Goal: Information Seeking & Learning: Learn about a topic

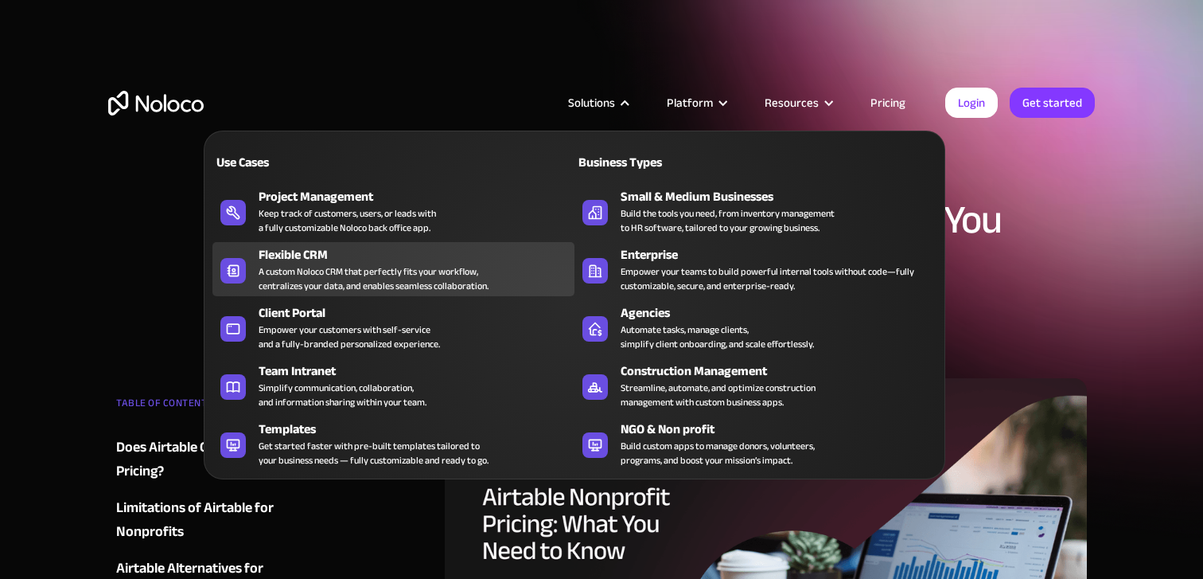
click at [293, 264] on div "A custom Noloco CRM that perfectly fits your workflow, centralizes your data, a…" at bounding box center [374, 278] width 230 height 29
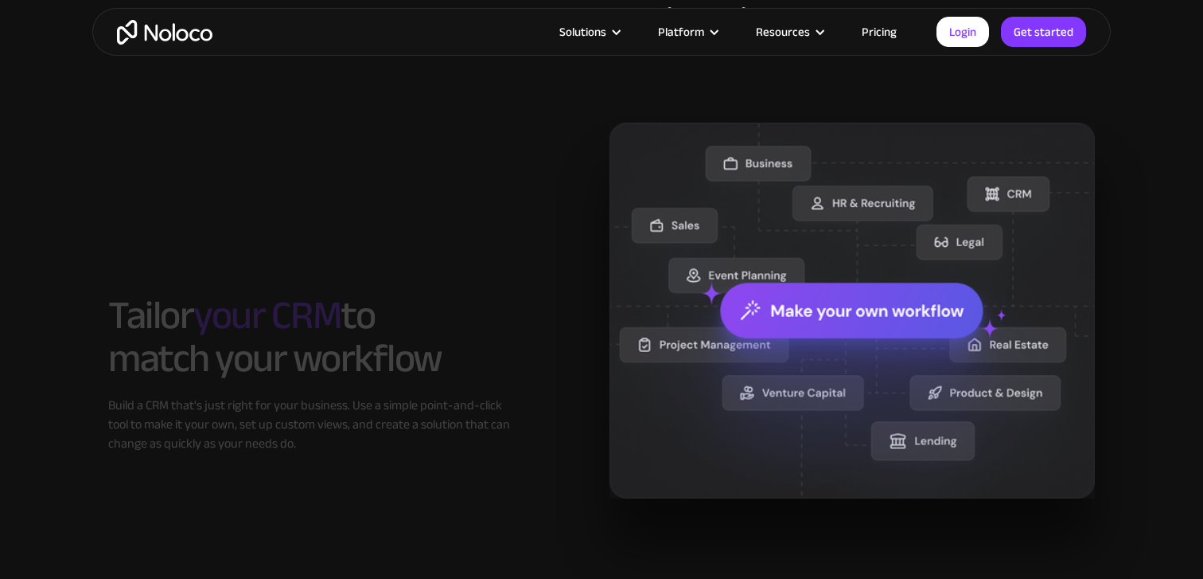
scroll to position [1313, 0]
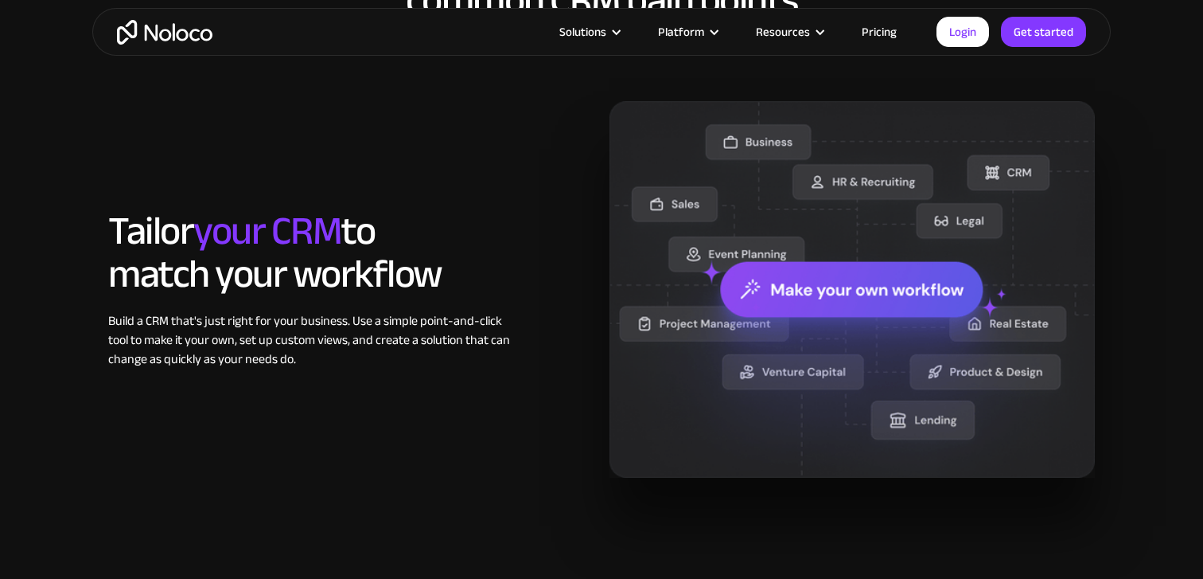
click at [175, 41] on img "home" at bounding box center [165, 32] width 96 height 25
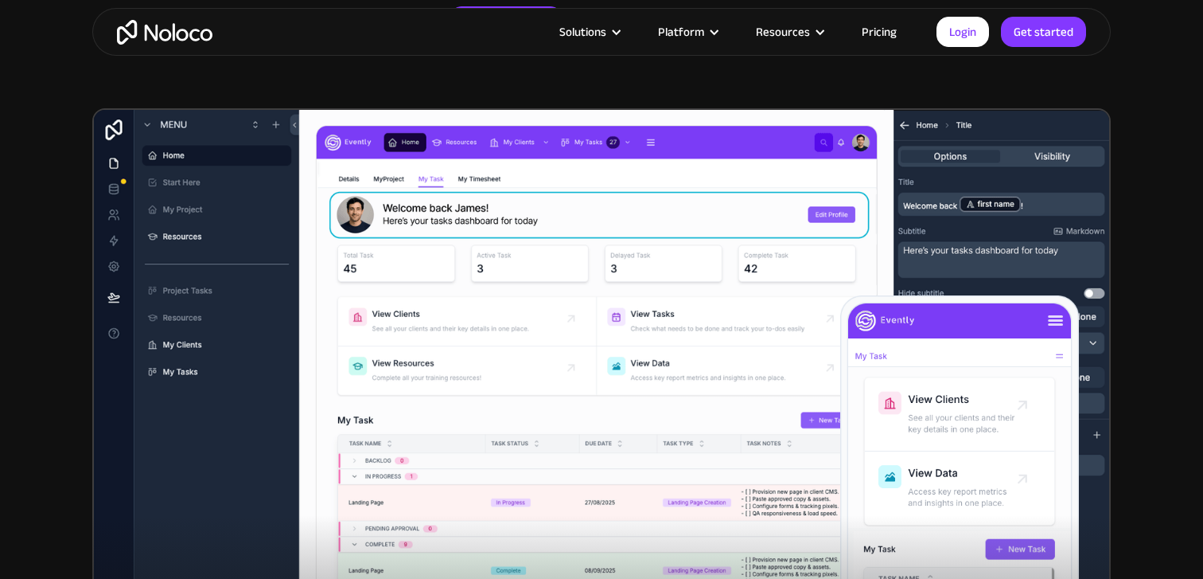
scroll to position [437, 0]
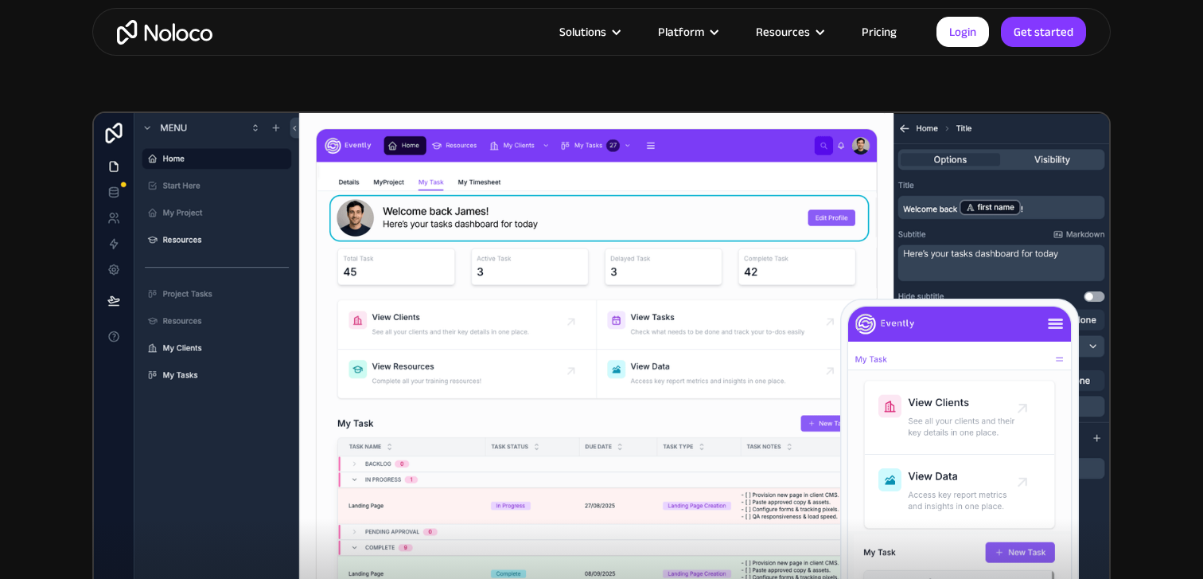
click at [883, 33] on link "Pricing" at bounding box center [879, 31] width 75 height 21
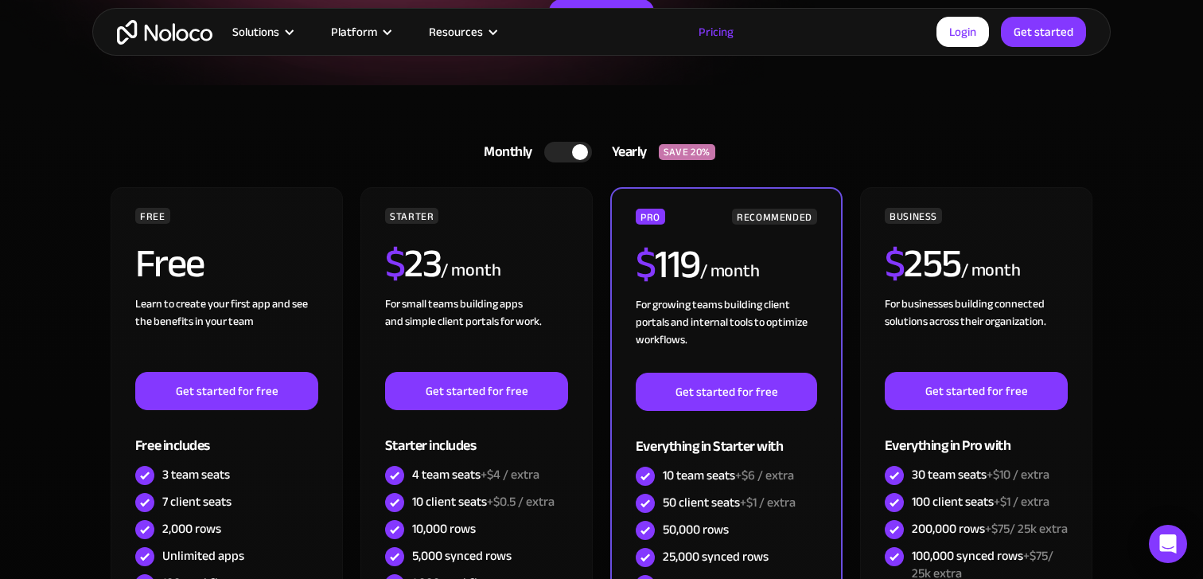
scroll to position [291, 0]
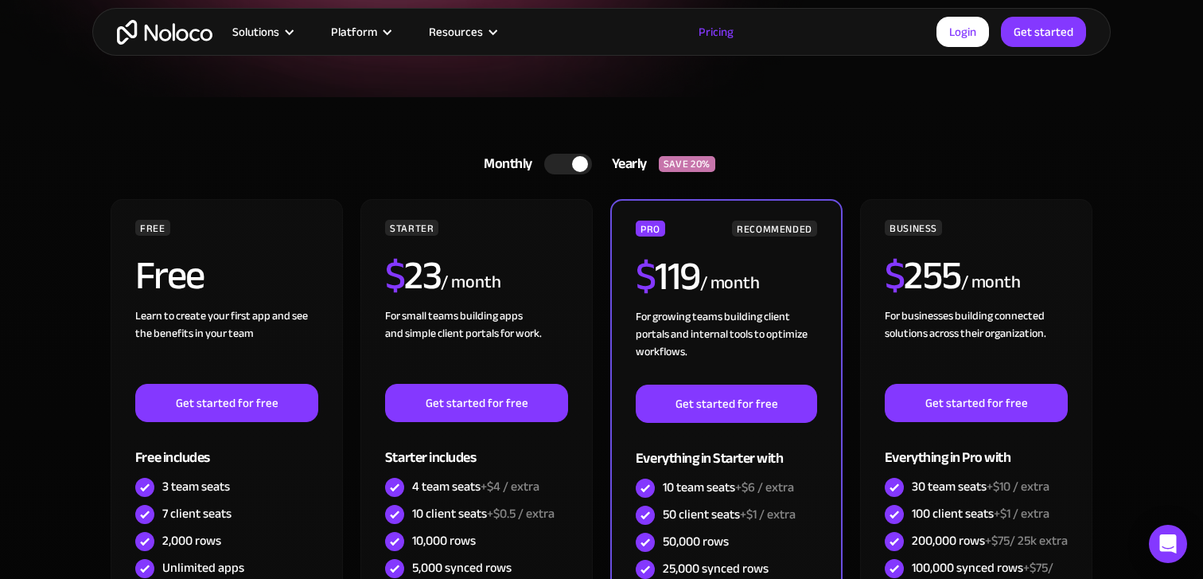
click at [557, 159] on div at bounding box center [568, 164] width 48 height 21
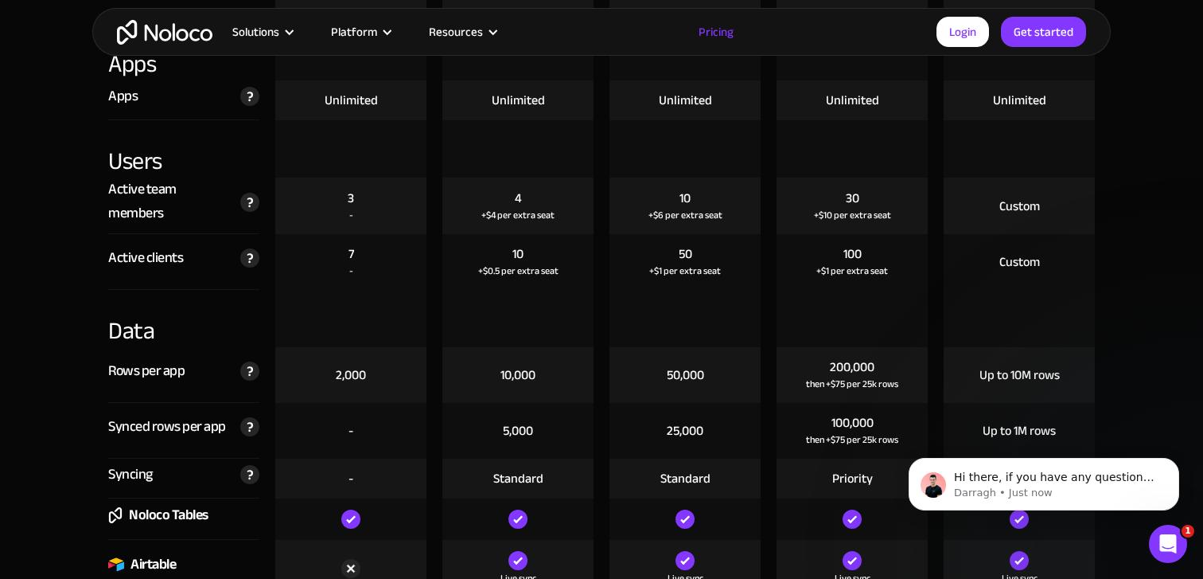
scroll to position [1960, 0]
